Goal: Find specific page/section: Find specific page/section

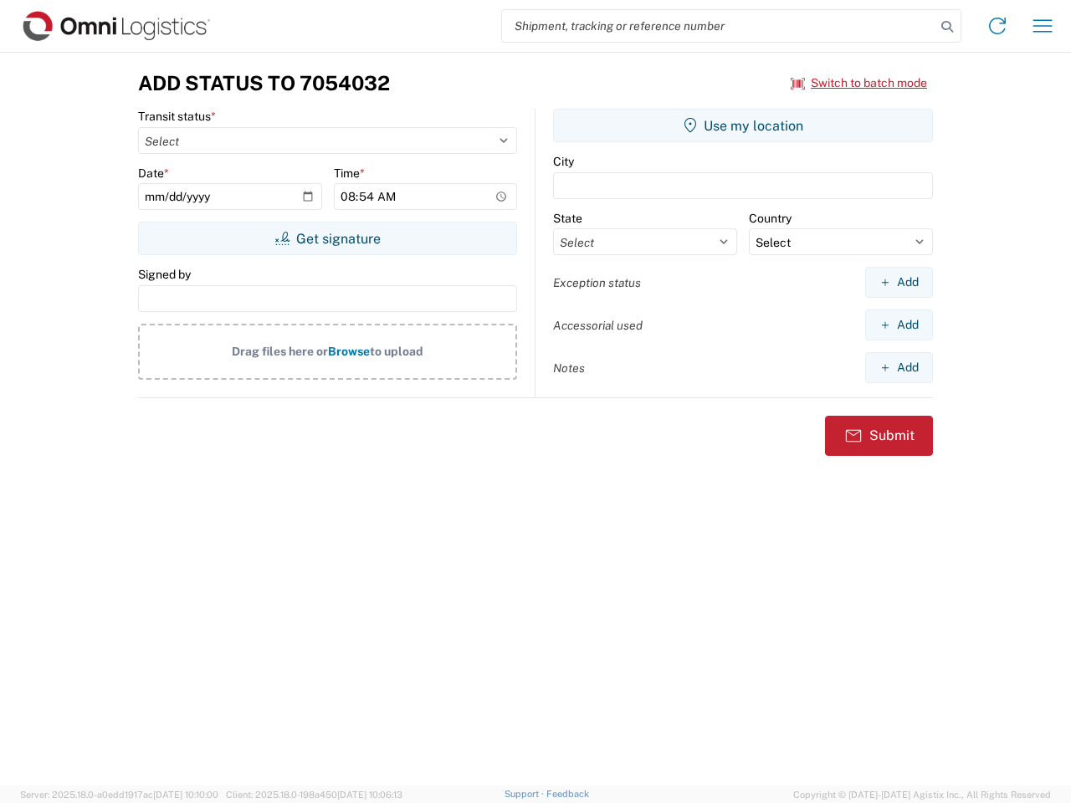
click at [719, 26] on input "search" at bounding box center [718, 26] width 433 height 32
click at [947, 27] on icon at bounding box center [947, 26] width 23 height 23
click at [997, 26] on icon at bounding box center [997, 26] width 27 height 27
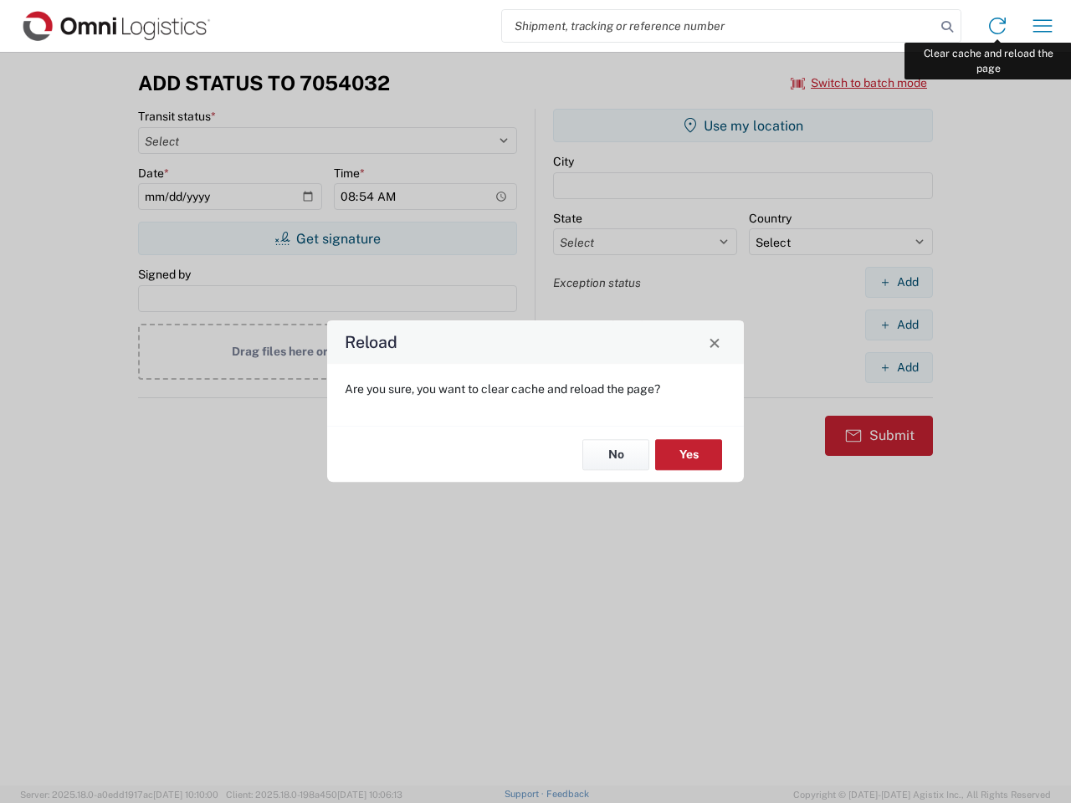
click at [1043, 26] on div "Reload Are you sure, you want to clear cache and reload the page? No Yes" at bounding box center [535, 401] width 1071 height 803
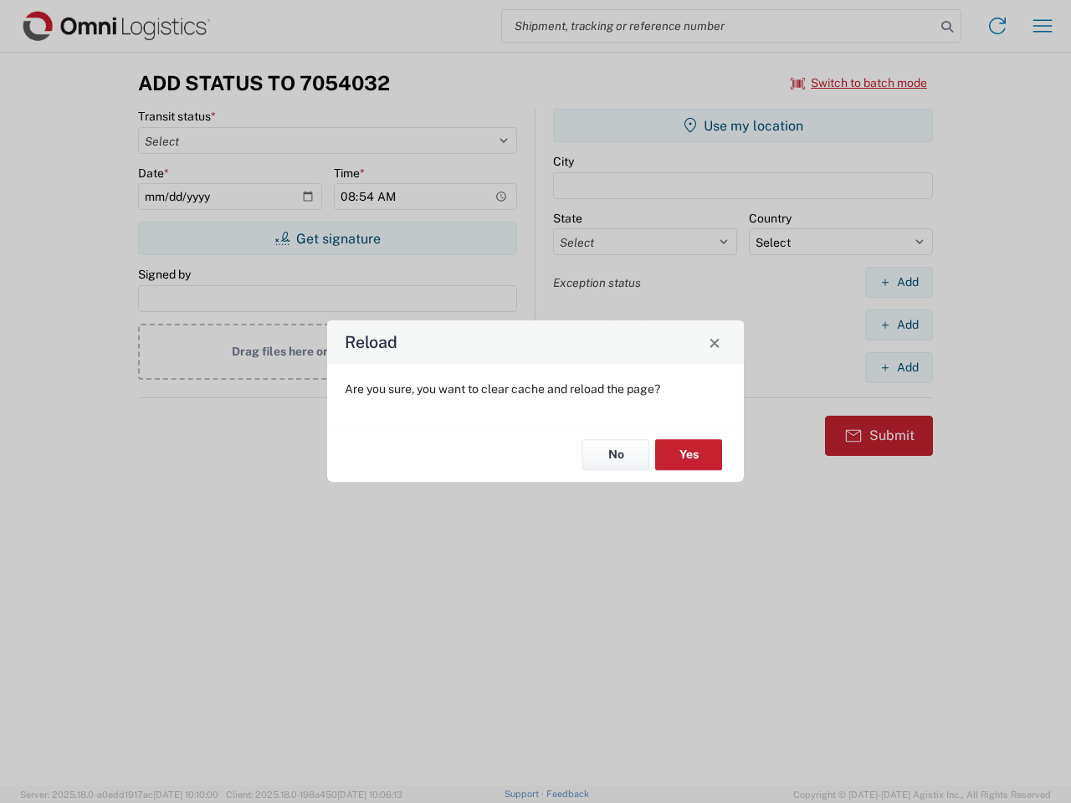
click at [859, 83] on div "Reload Are you sure, you want to clear cache and reload the page? No Yes" at bounding box center [535, 401] width 1071 height 803
click at [327, 238] on div "Reload Are you sure, you want to clear cache and reload the page? No Yes" at bounding box center [535, 401] width 1071 height 803
click at [743, 126] on div "Reload Are you sure, you want to clear cache and reload the page? No Yes" at bounding box center [535, 401] width 1071 height 803
click at [899, 282] on div "Reload Are you sure, you want to clear cache and reload the page? No Yes" at bounding box center [535, 401] width 1071 height 803
click at [899, 325] on div "Reload Are you sure, you want to clear cache and reload the page? No Yes" at bounding box center [535, 401] width 1071 height 803
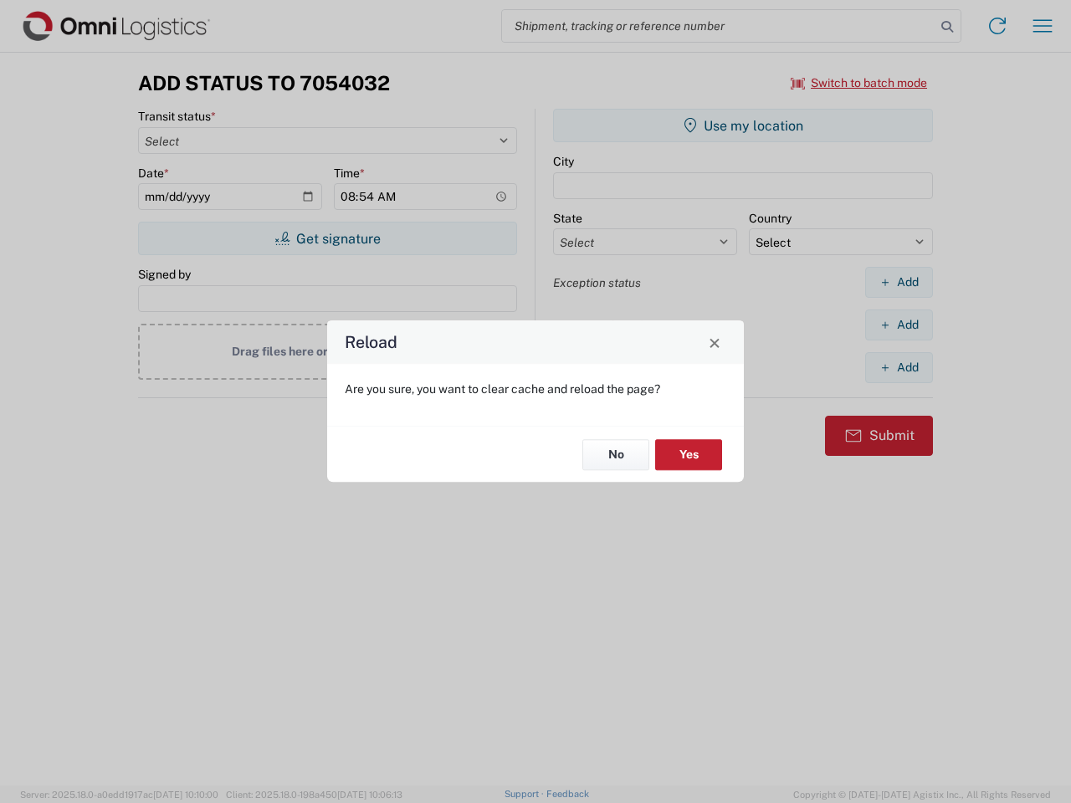
click at [899, 367] on div "Reload Are you sure, you want to clear cache and reload the page? No Yes" at bounding box center [535, 401] width 1071 height 803
